Goal: Information Seeking & Learning: Learn about a topic

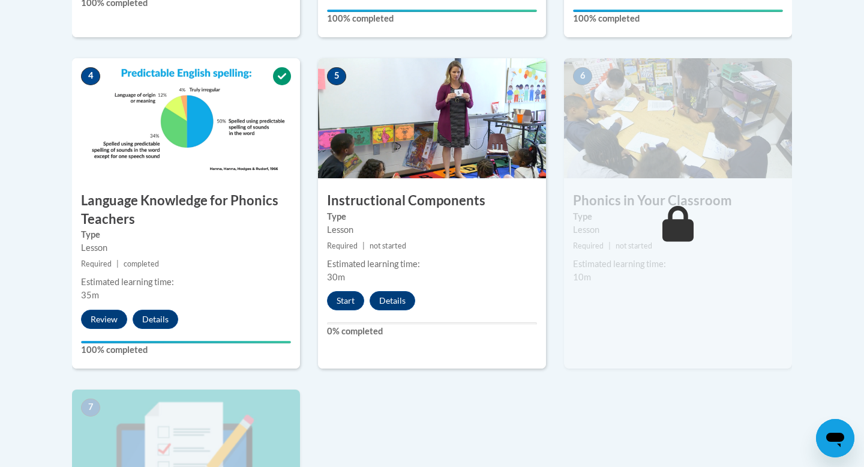
scroll to position [653, 0]
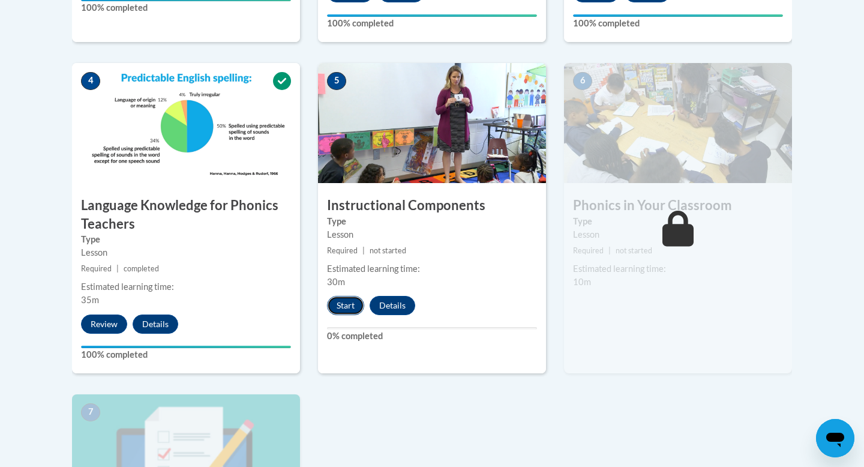
click at [344, 304] on button "Start" at bounding box center [345, 305] width 37 height 19
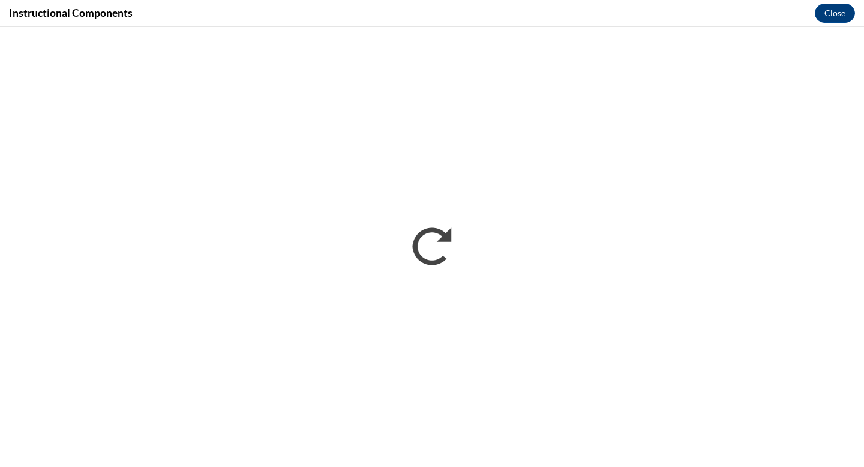
scroll to position [0, 0]
